Goal: Find specific page/section: Find specific page/section

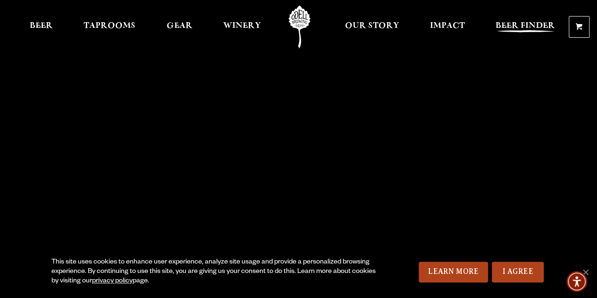
click at [521, 30] on span "Beer Finder" at bounding box center [525, 26] width 59 height 8
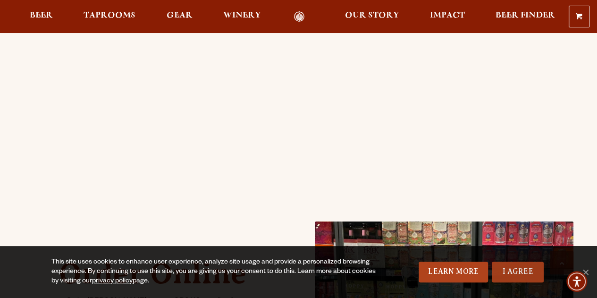
click at [514, 274] on link "I Agree" at bounding box center [518, 272] width 52 height 21
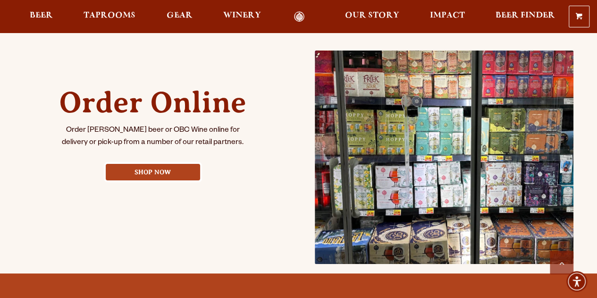
scroll to position [425, 0]
